Goal: Check status: Check status

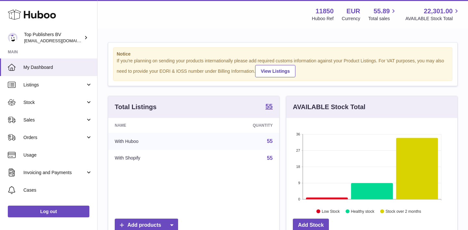
scroll to position [101, 171]
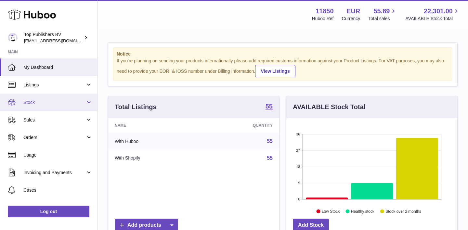
click at [42, 103] on span "Stock" at bounding box center [54, 103] width 62 height 6
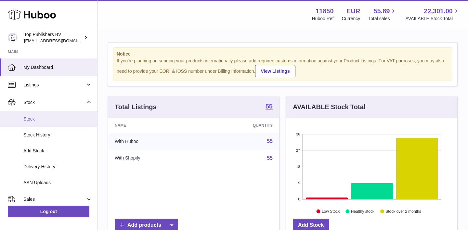
click at [40, 118] on span "Stock" at bounding box center [57, 119] width 69 height 6
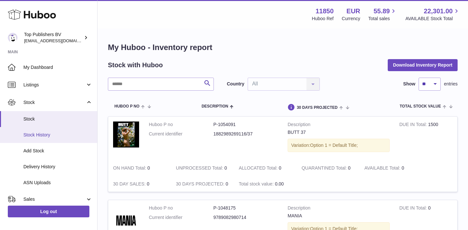
click at [41, 135] on span "Stock History" at bounding box center [57, 135] width 69 height 6
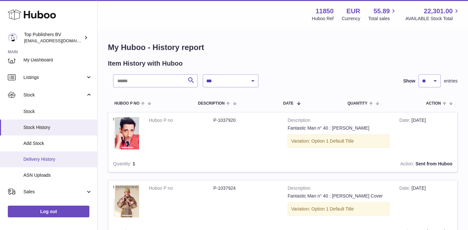
scroll to position [12, 0]
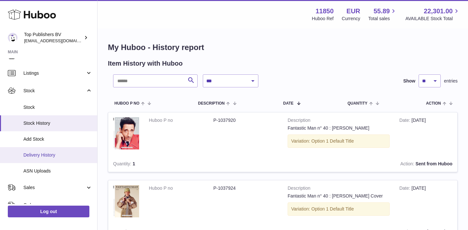
click at [39, 153] on span "Delivery History" at bounding box center [57, 155] width 69 height 6
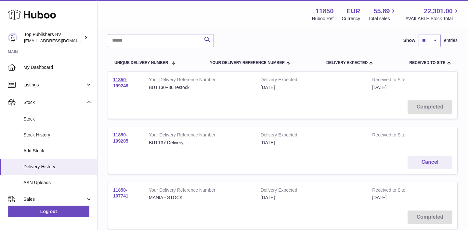
scroll to position [47, 0]
click at [42, 121] on span "Stock" at bounding box center [57, 119] width 69 height 6
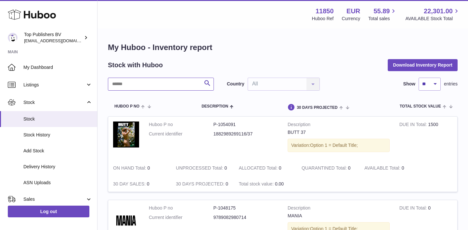
click at [153, 82] on input "text" at bounding box center [161, 84] width 106 height 13
type input "****"
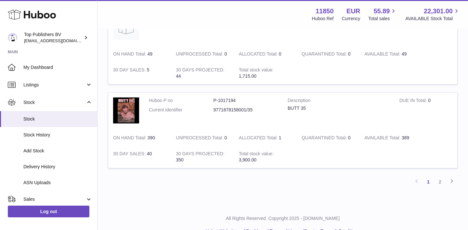
scroll to position [801, 0]
click at [439, 177] on link "2" at bounding box center [440, 183] width 12 height 12
